Goal: Task Accomplishment & Management: Manage account settings

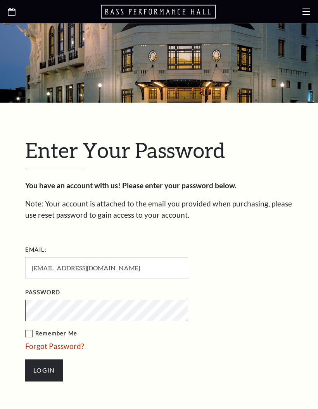
scroll to position [228, 0]
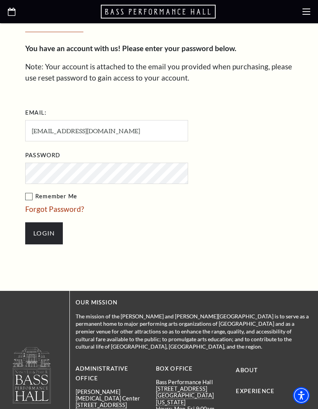
click at [65, 208] on link "Forgot Password?" at bounding box center [54, 209] width 59 height 9
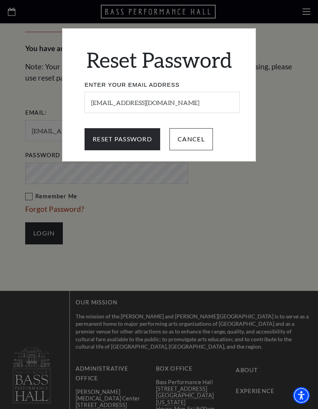
click at [123, 139] on input "Reset Password" at bounding box center [122, 139] width 76 height 22
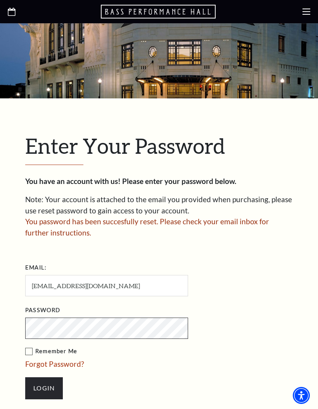
scroll to position [140, 0]
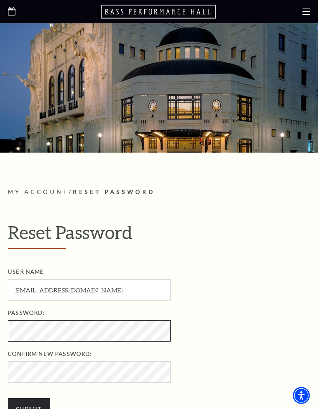
scroll to position [49, 0]
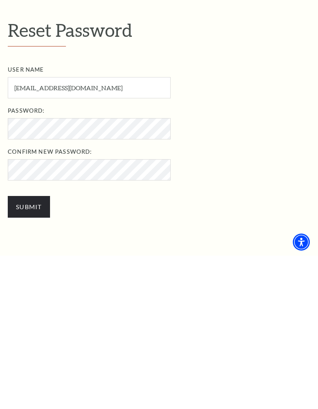
click at [31, 349] on input "Submit" at bounding box center [29, 360] width 42 height 22
